Goal: Information Seeking & Learning: Find specific fact

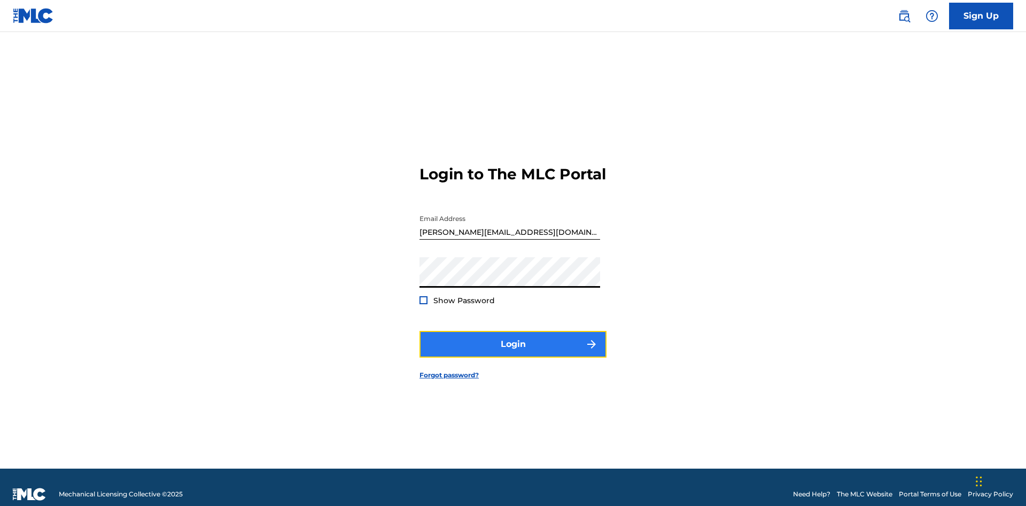
click at [513, 340] on button "Login" at bounding box center [512, 344] width 187 height 27
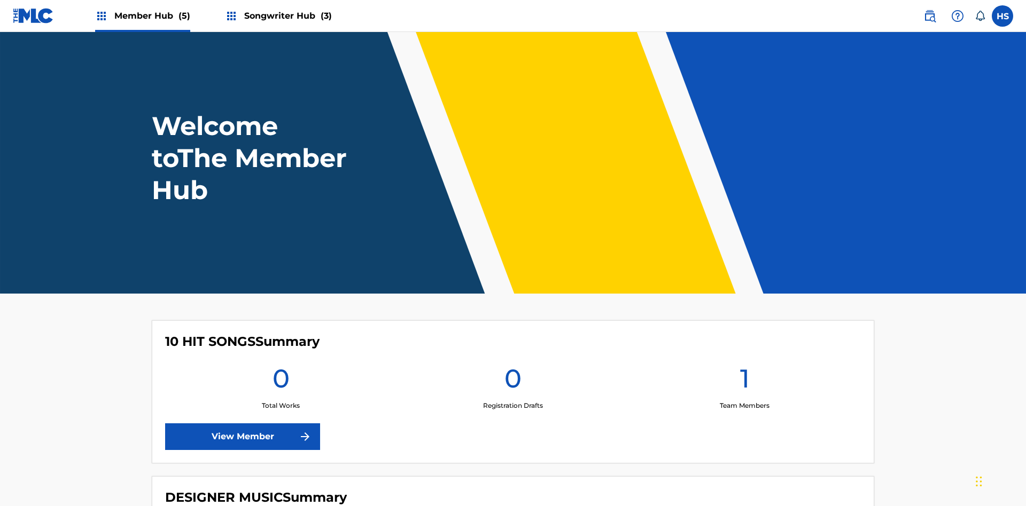
click at [286, 15] on span "Songwriter Hub (3)" at bounding box center [288, 16] width 88 height 12
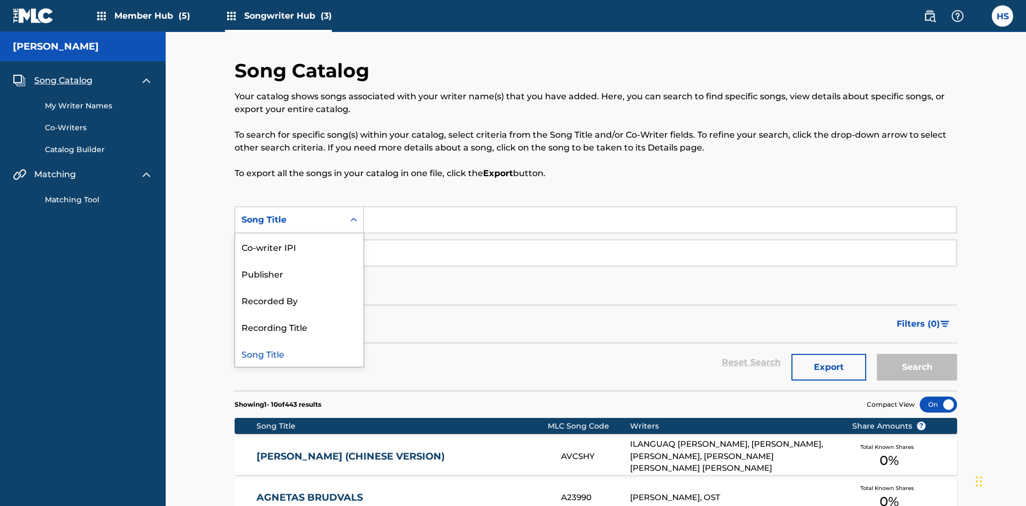
click at [299, 340] on div "Song Title" at bounding box center [299, 353] width 128 height 27
click at [290, 247] on div "Co-writer" at bounding box center [289, 253] width 96 height 13
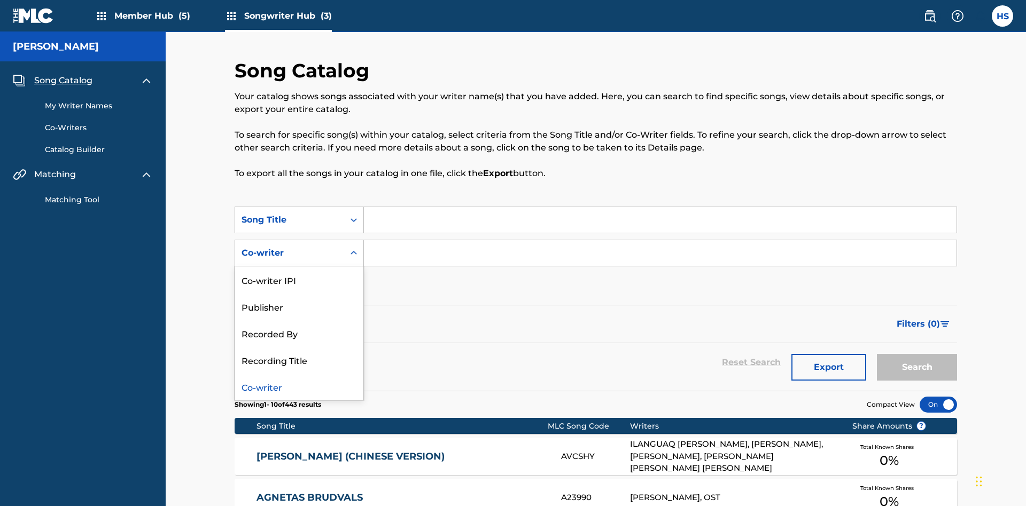
click at [299, 373] on div "Co-writer" at bounding box center [299, 386] width 128 height 27
click at [299, 273] on button "Add Criteria" at bounding box center [299, 286] width 129 height 27
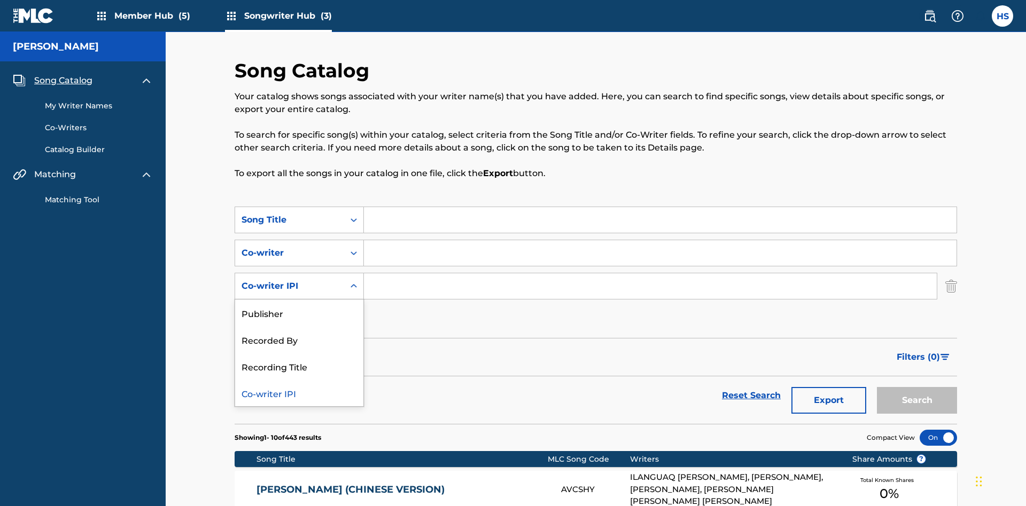
click at [299, 380] on div "Co-writer IPI" at bounding box center [299, 393] width 128 height 27
click at [299, 306] on button "Add Criteria" at bounding box center [299, 319] width 129 height 27
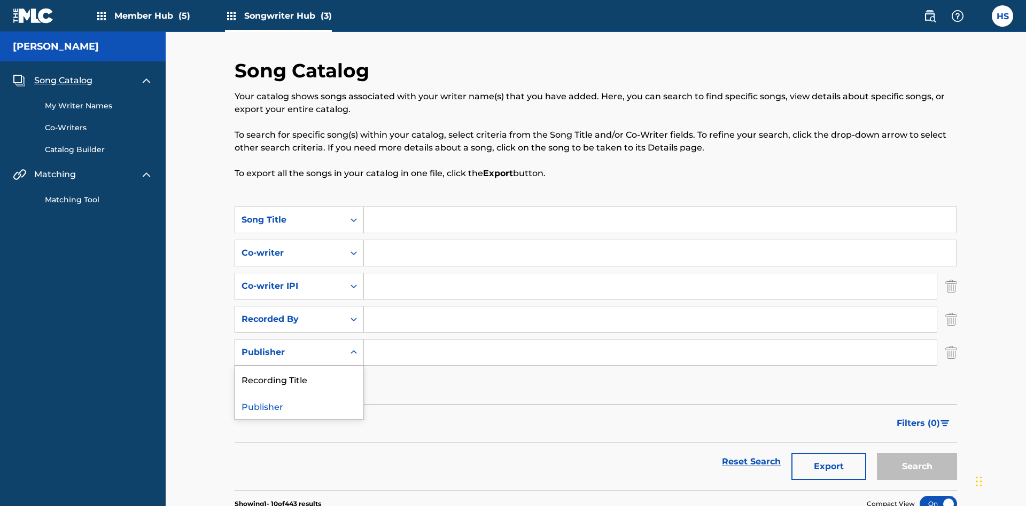
click at [299, 393] on div "Publisher" at bounding box center [299, 406] width 128 height 27
click at [299, 372] on button "Add Criteria" at bounding box center [299, 385] width 129 height 27
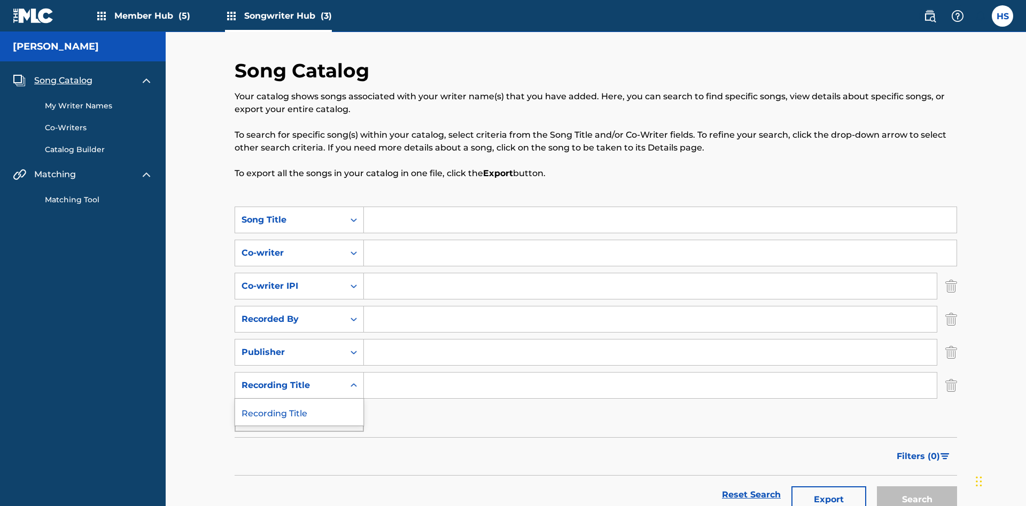
click at [299, 399] on div "Recording Title" at bounding box center [299, 412] width 128 height 27
click at [660, 207] on input "Search Form" at bounding box center [660, 220] width 592 height 26
type input "MENEAME"
click at [660, 240] on input "Search Form" at bounding box center [660, 253] width 592 height 26
type input "DRAACO DALLAS AVENTURA"
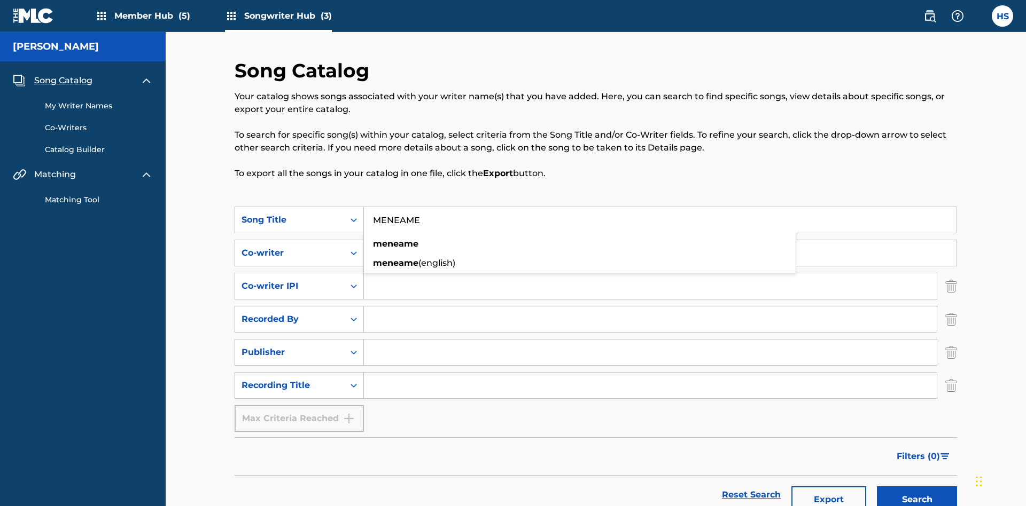
click at [650, 274] on input "Search Form" at bounding box center [650, 287] width 573 height 26
type input "00766422818"
click at [650, 307] on input "Search Form" at bounding box center [650, 320] width 573 height 26
type input "DRAACO AVENTURA"
click at [650, 340] on input "Search Form" at bounding box center [650, 353] width 573 height 26
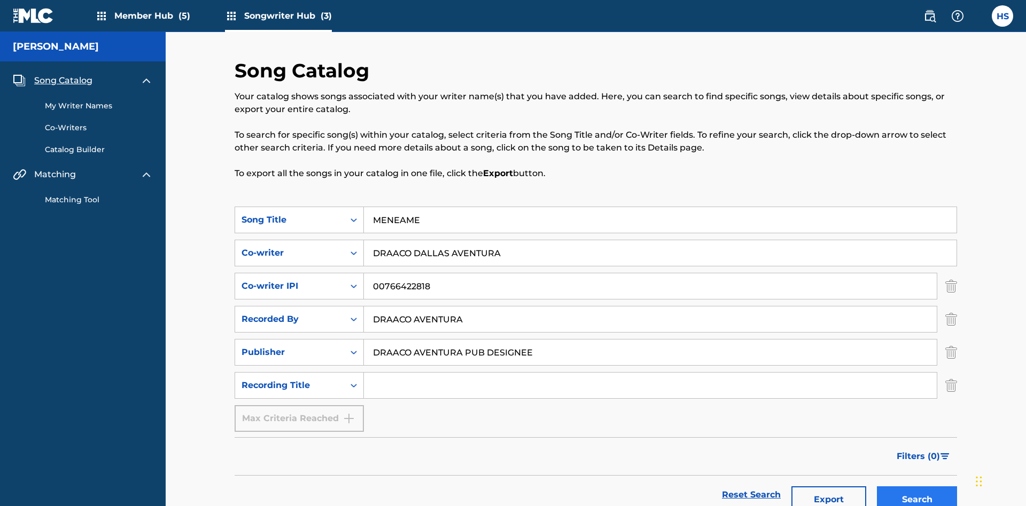
type input "DRAACO AVENTURA PUB DESIGNEE"
click at [650, 373] on input "Search Form" at bounding box center [650, 386] width 573 height 26
type input "MENEAME"
click at [917, 487] on button "Search" at bounding box center [917, 500] width 80 height 27
